Goal: Find specific page/section: Find specific page/section

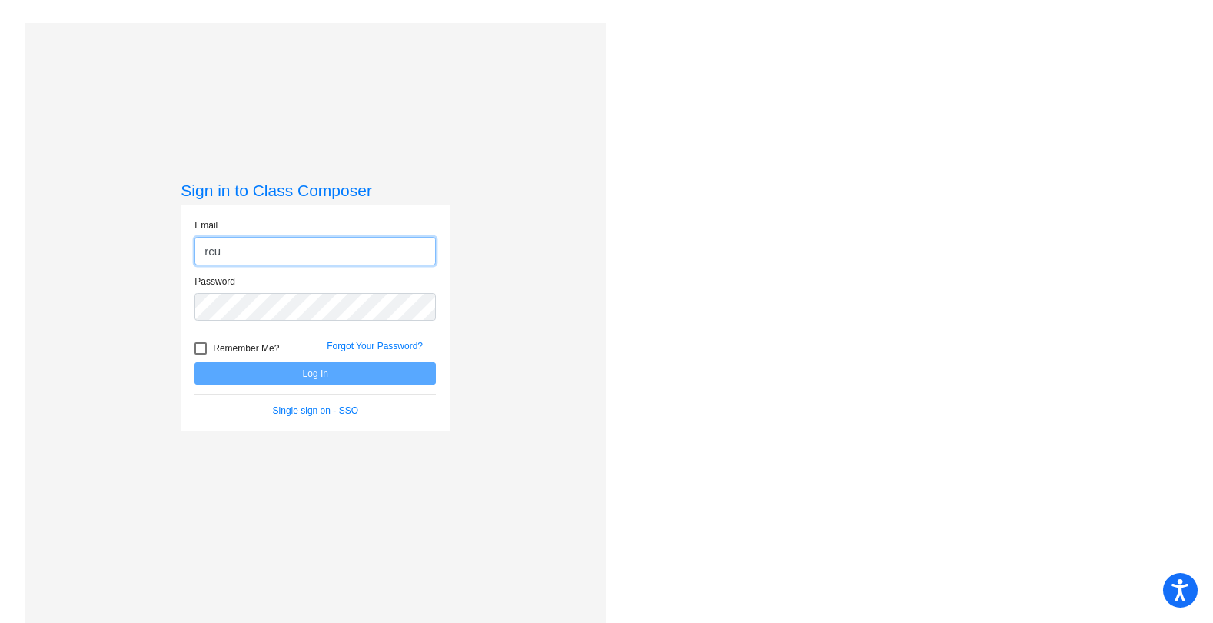
type input "[EMAIL_ADDRESS][DOMAIN_NAME]"
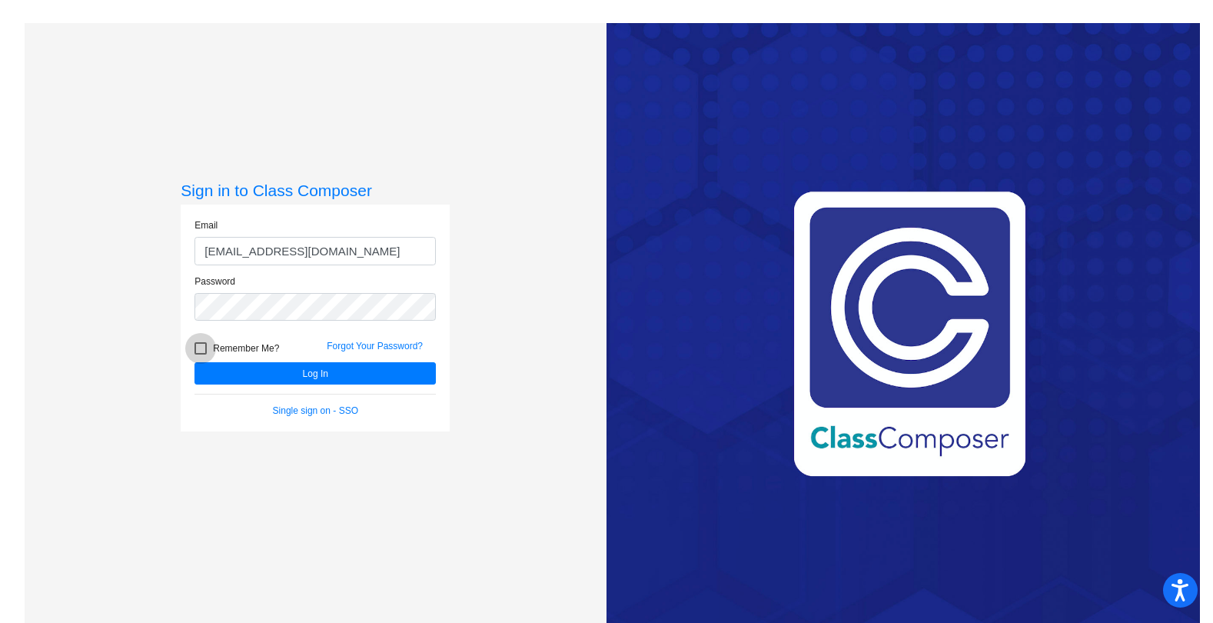
click at [196, 352] on div at bounding box center [201, 348] width 12 height 12
click at [200, 354] on input "Remember Me?" at bounding box center [200, 354] width 1 height 1
checkbox input "true"
click at [286, 379] on button "Log In" at bounding box center [315, 373] width 241 height 22
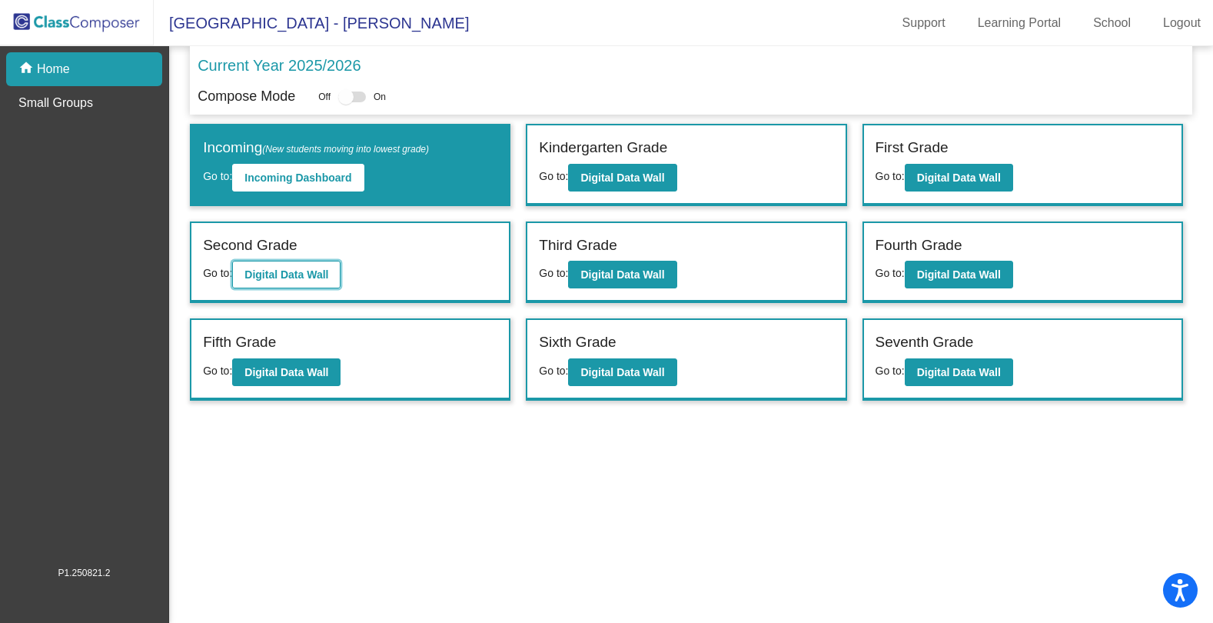
click at [305, 278] on b "Digital Data Wall" at bounding box center [287, 274] width 84 height 12
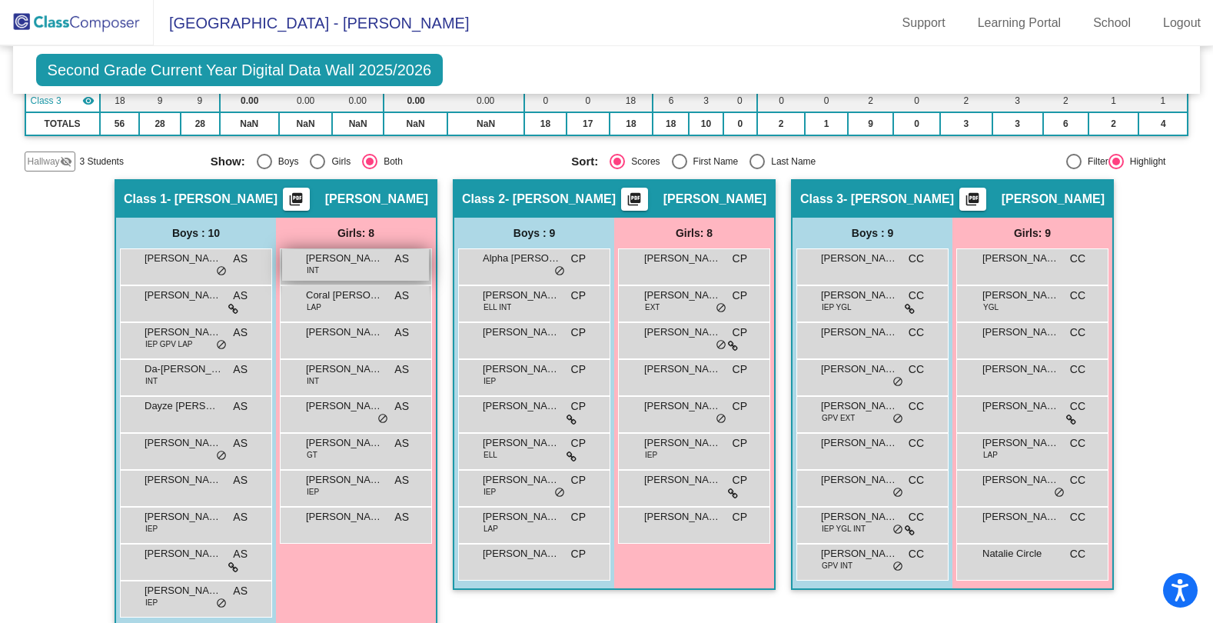
scroll to position [211, 0]
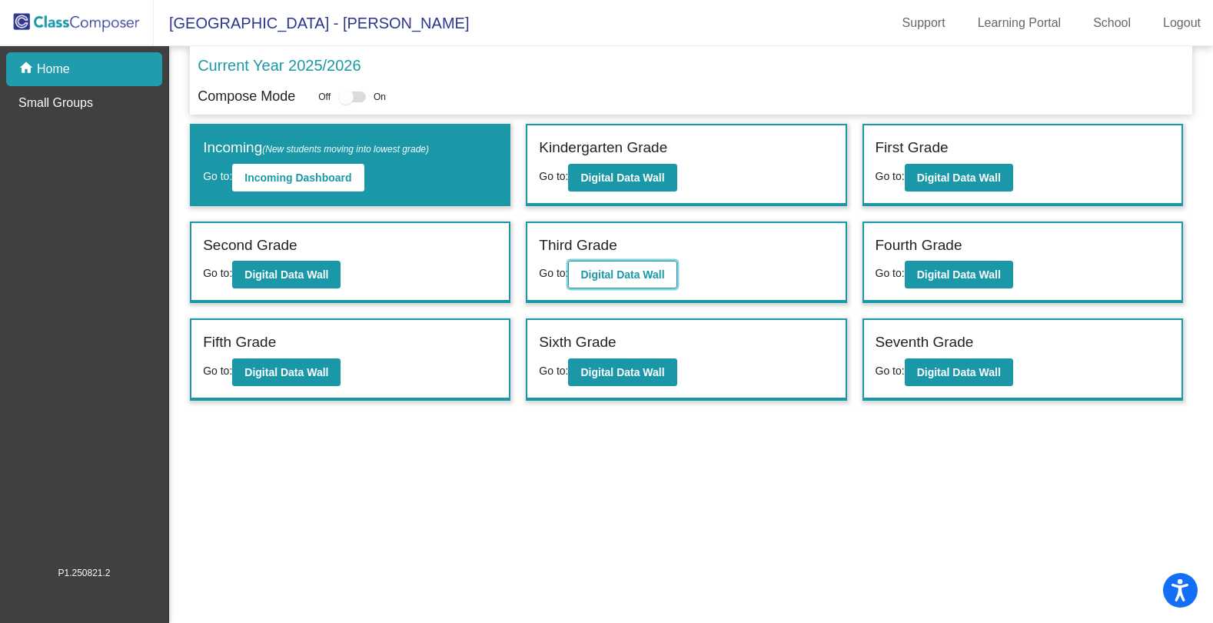
click at [630, 263] on button "Digital Data Wall" at bounding box center [622, 275] width 108 height 28
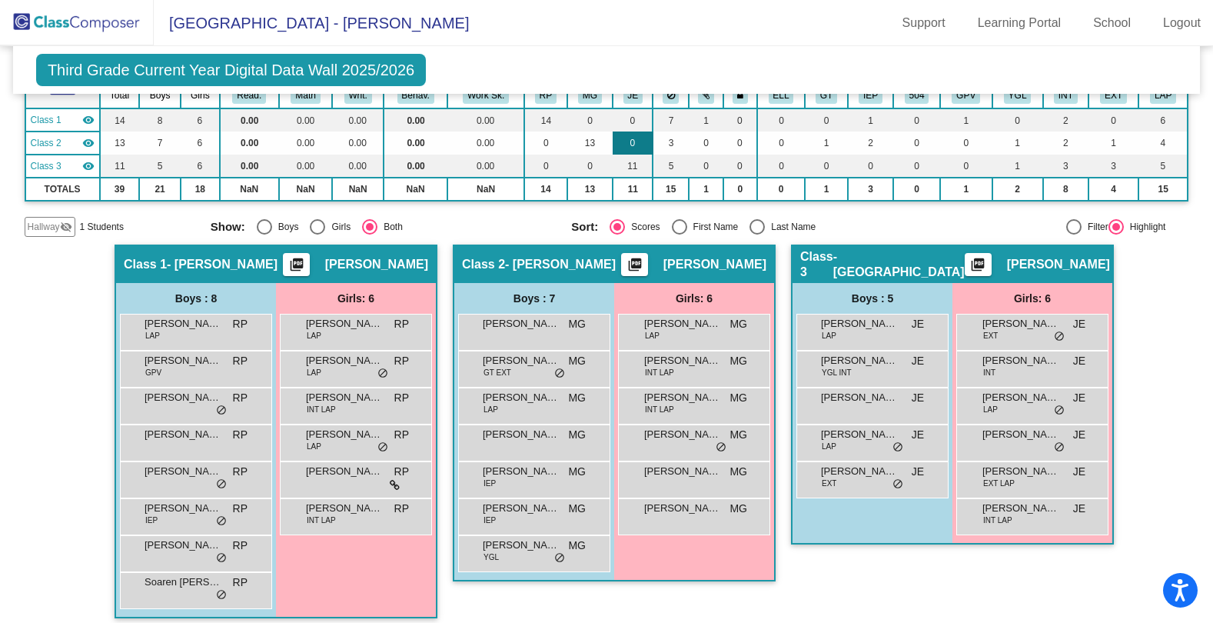
scroll to position [138, 0]
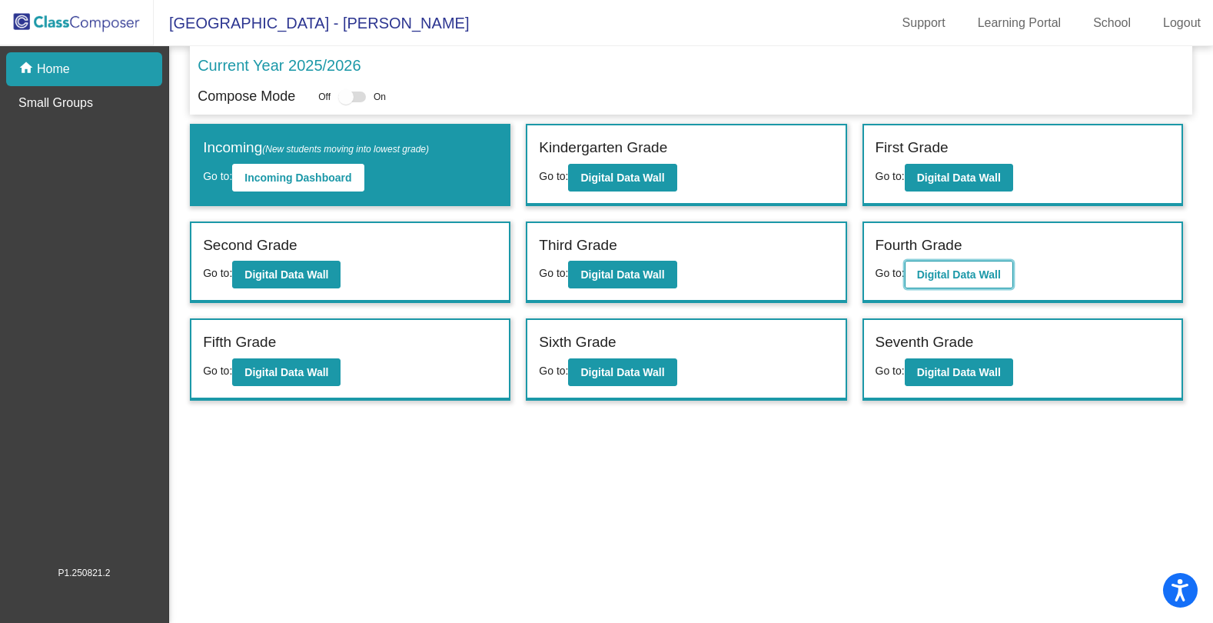
click at [955, 266] on button "Digital Data Wall" at bounding box center [959, 275] width 108 height 28
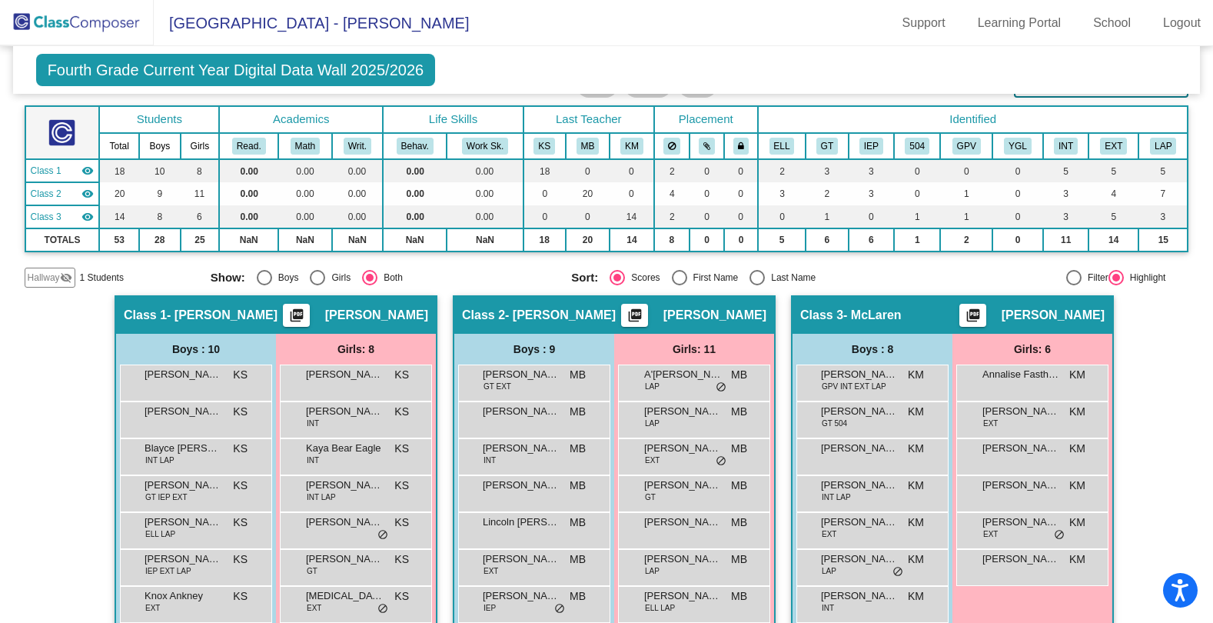
scroll to position [154, 0]
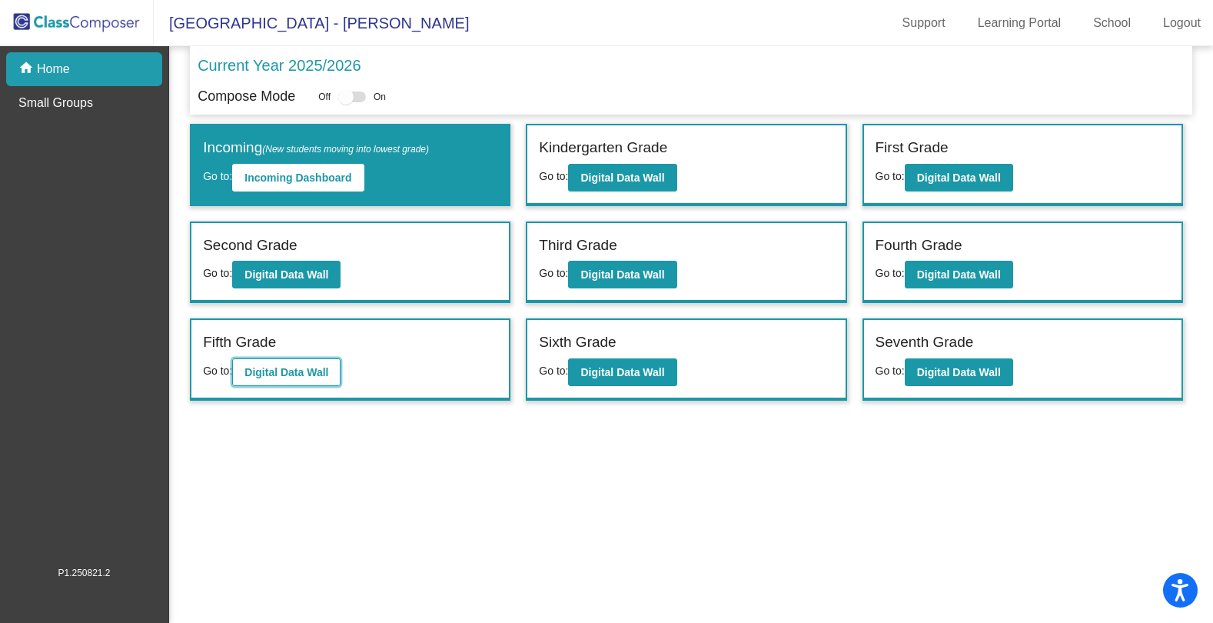
click at [310, 376] on b "Digital Data Wall" at bounding box center [287, 372] width 84 height 12
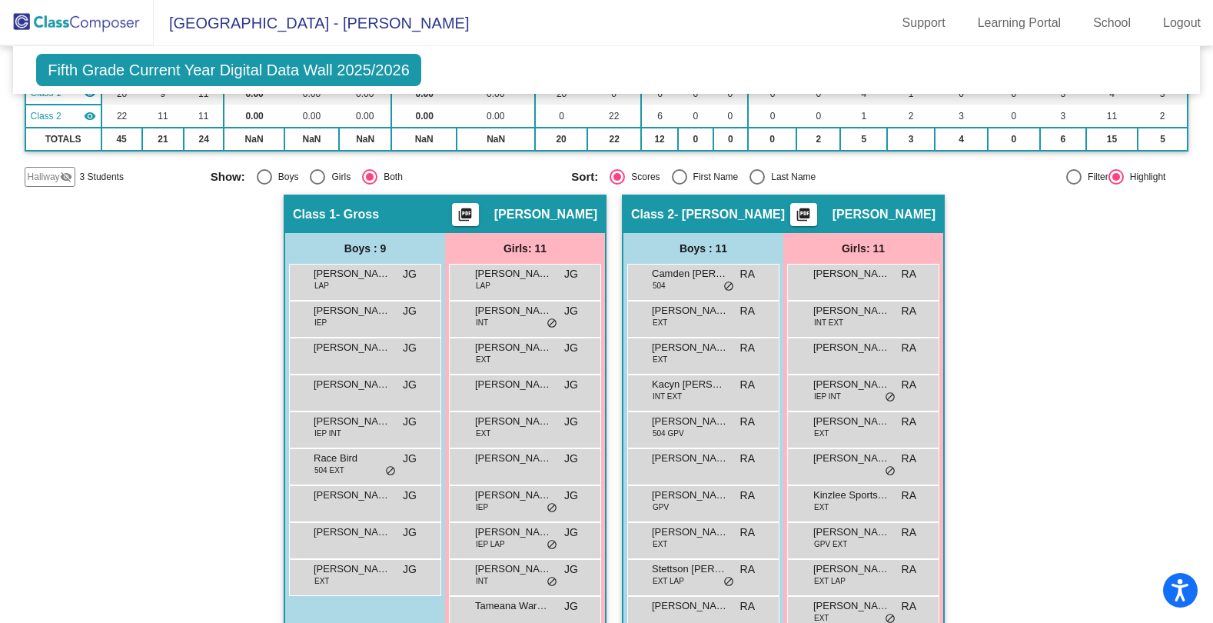
scroll to position [225, 0]
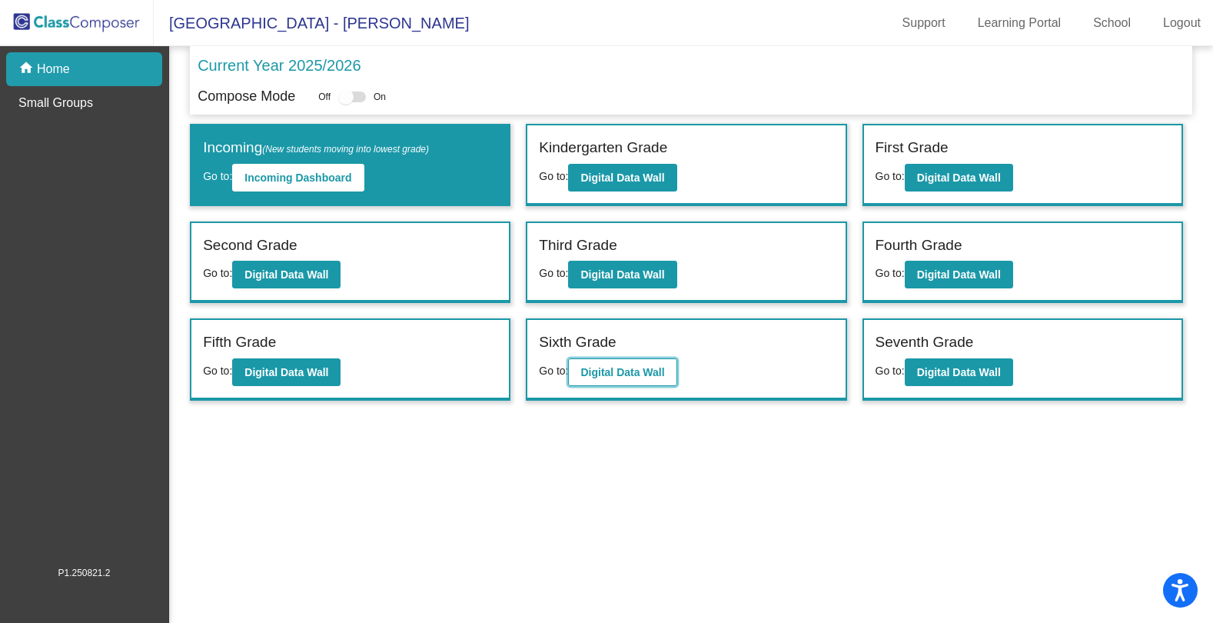
click at [644, 366] on b "Digital Data Wall" at bounding box center [623, 372] width 84 height 12
